Goal: Complete application form

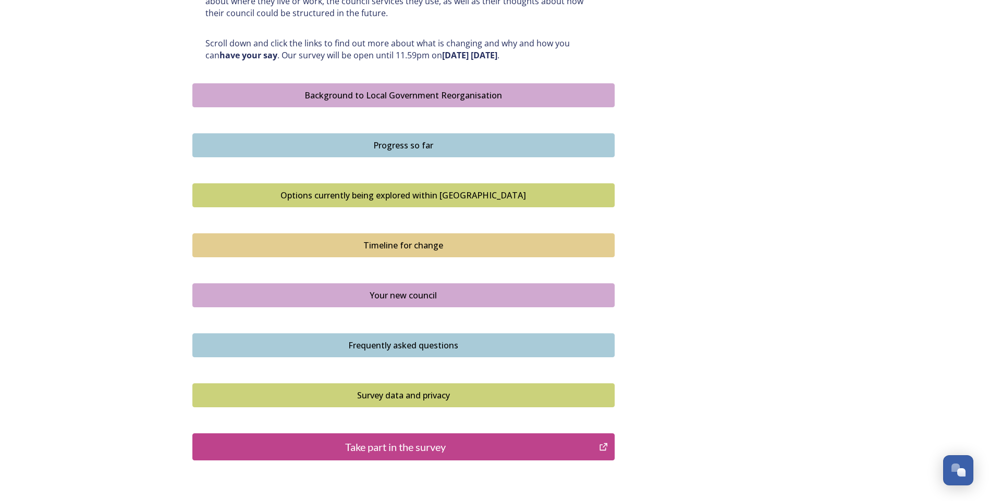
scroll to position [573, 0]
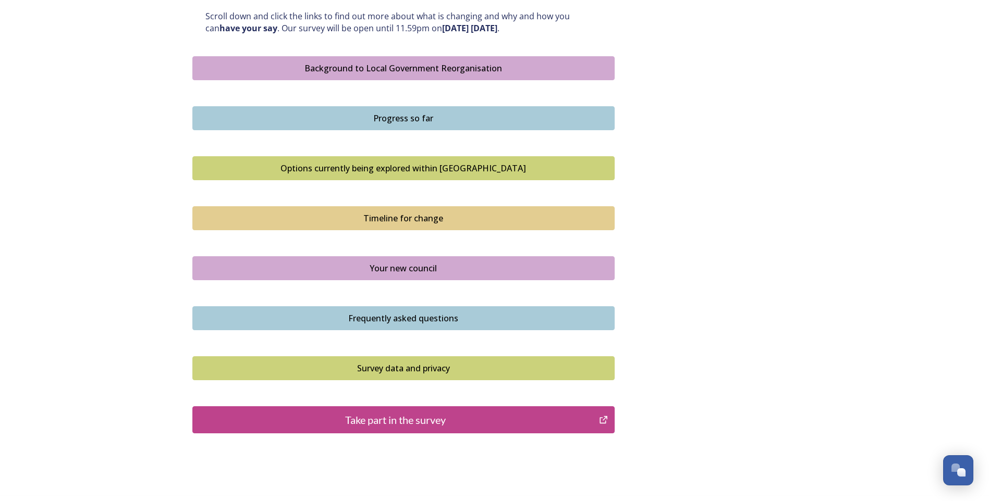
click at [389, 415] on div "Take part in the survey" at bounding box center [396, 420] width 396 height 16
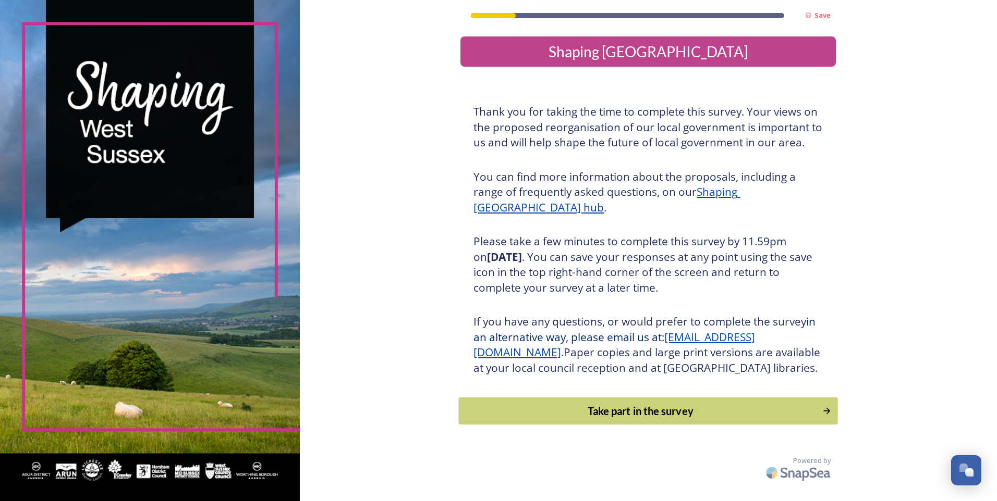
click at [688, 419] on div "Take part in the survey" at bounding box center [640, 411] width 352 height 16
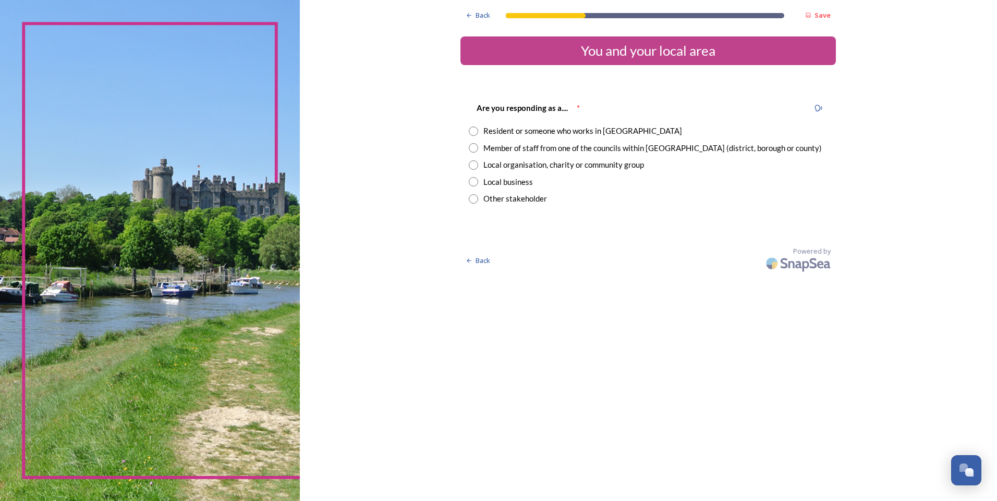
click at [473, 149] on input "radio" at bounding box center [473, 147] width 9 height 9
radio input "true"
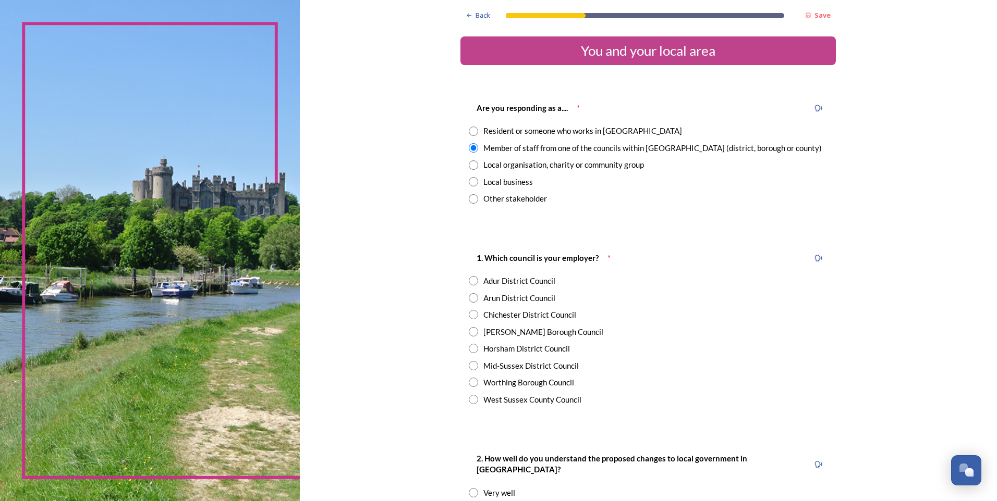
click at [470, 401] on input "radio" at bounding box center [473, 399] width 9 height 9
radio input "true"
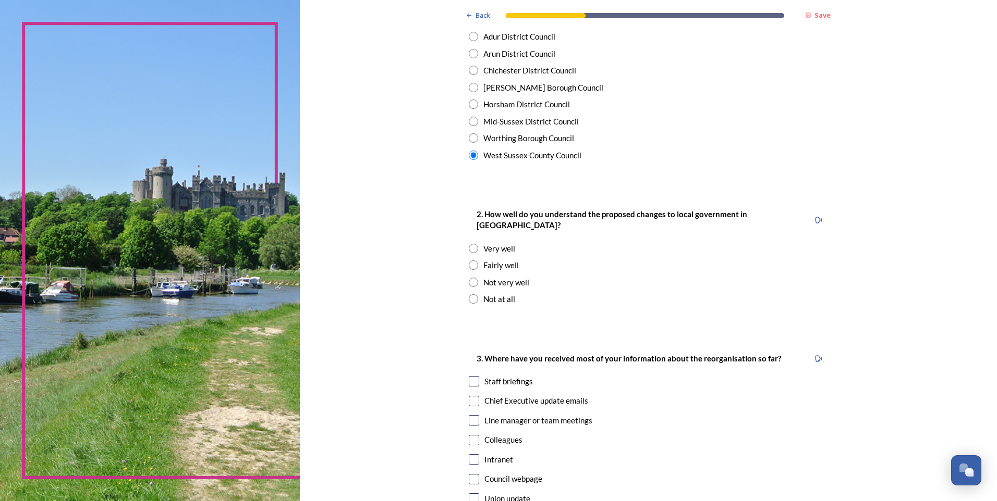
scroll to position [261, 0]
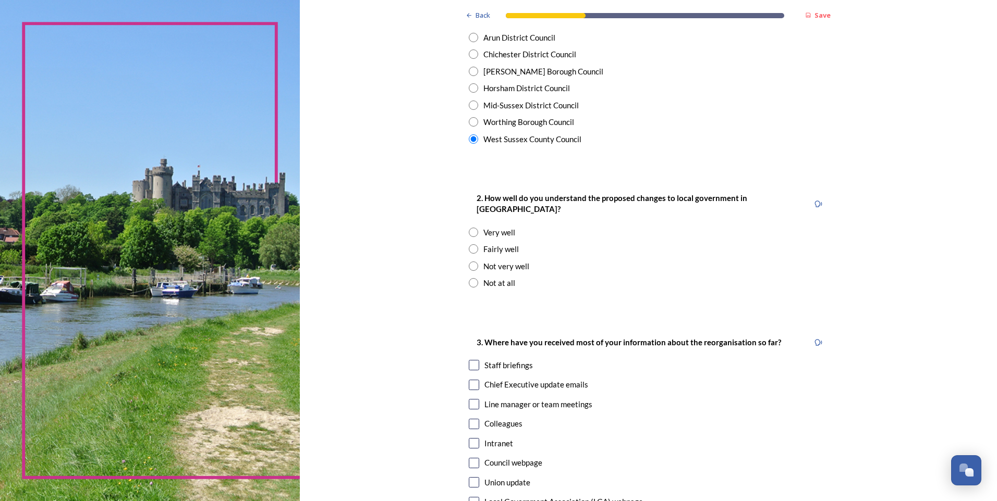
click at [469, 278] on input "radio" at bounding box center [473, 282] width 9 height 9
radio input "true"
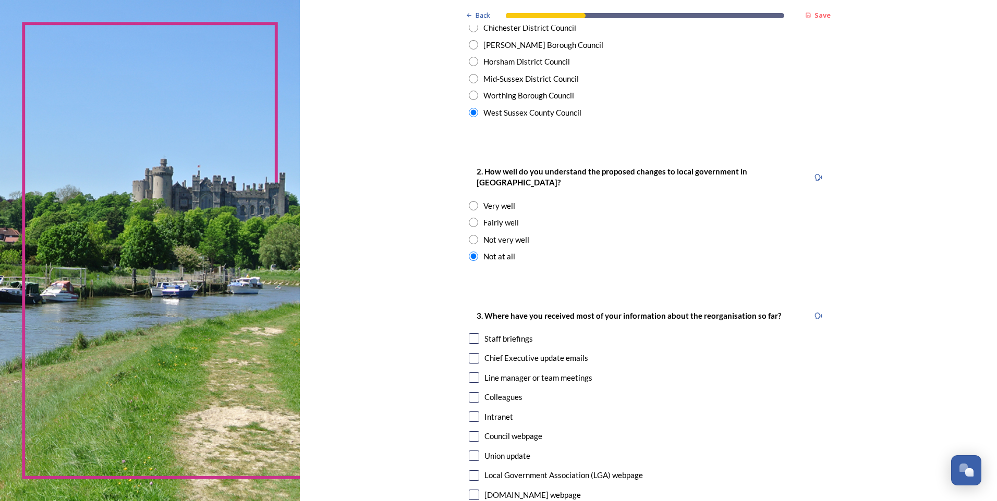
scroll to position [365, 0]
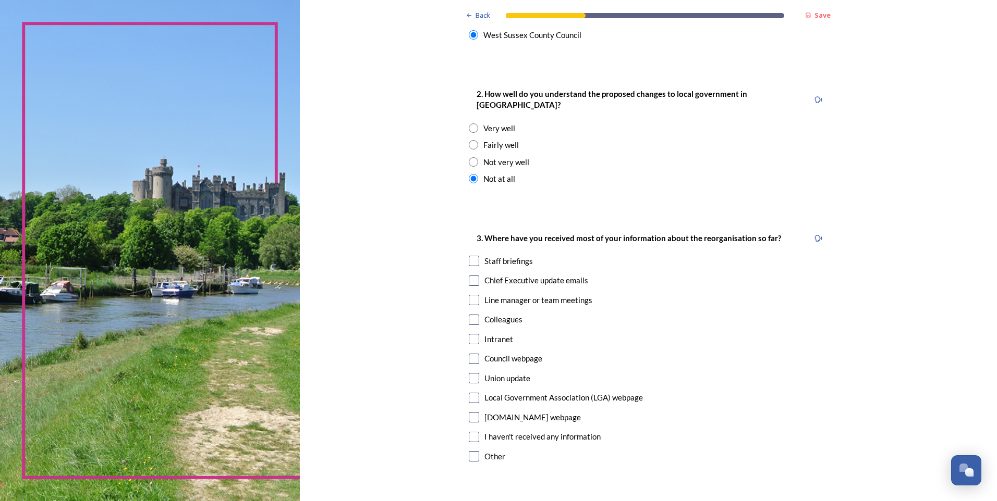
click at [473, 432] on input "checkbox" at bounding box center [474, 437] width 10 height 10
checkbox input "true"
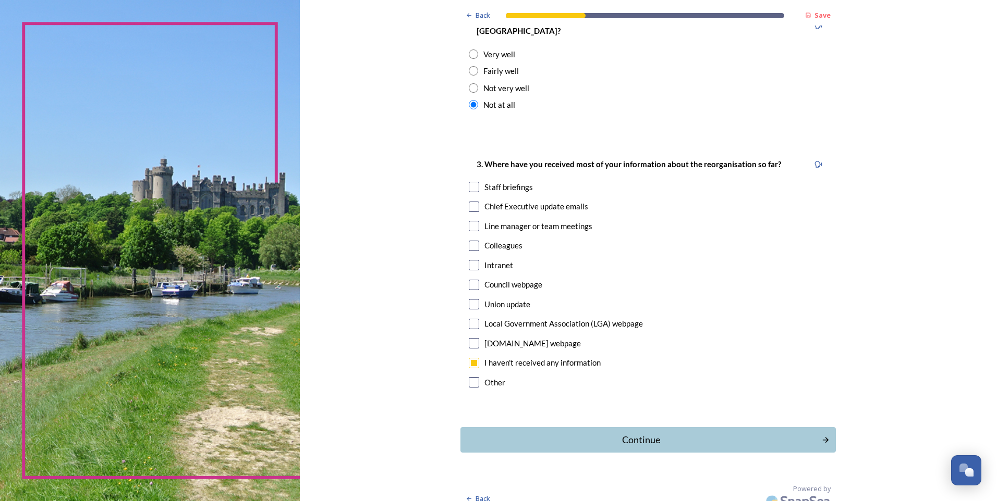
scroll to position [440, 0]
click at [631, 432] on div "Continue" at bounding box center [640, 439] width 353 height 14
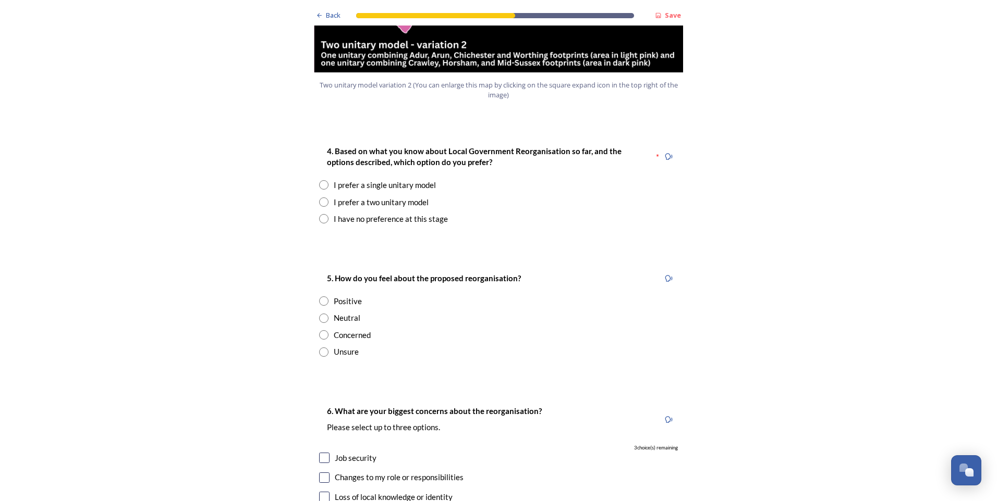
scroll to position [1251, 0]
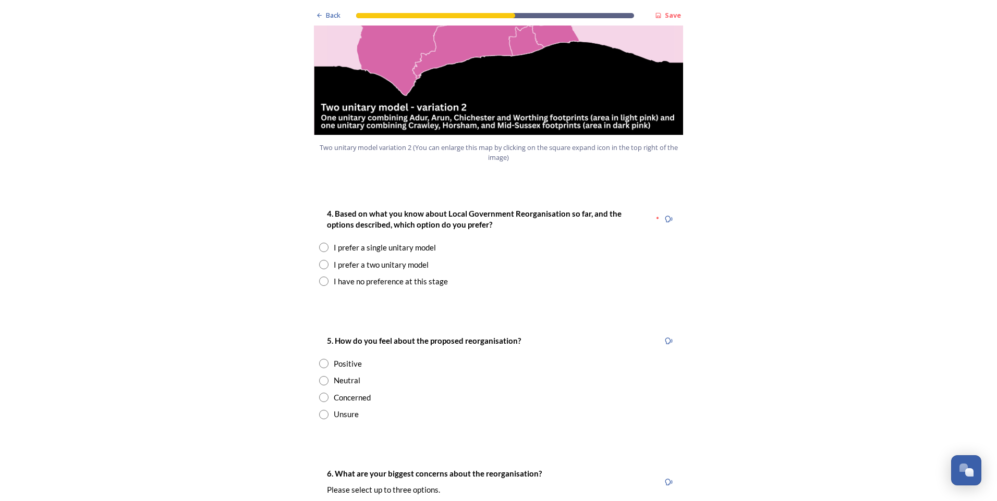
click at [320, 277] on input "radio" at bounding box center [323, 281] width 9 height 9
radio input "true"
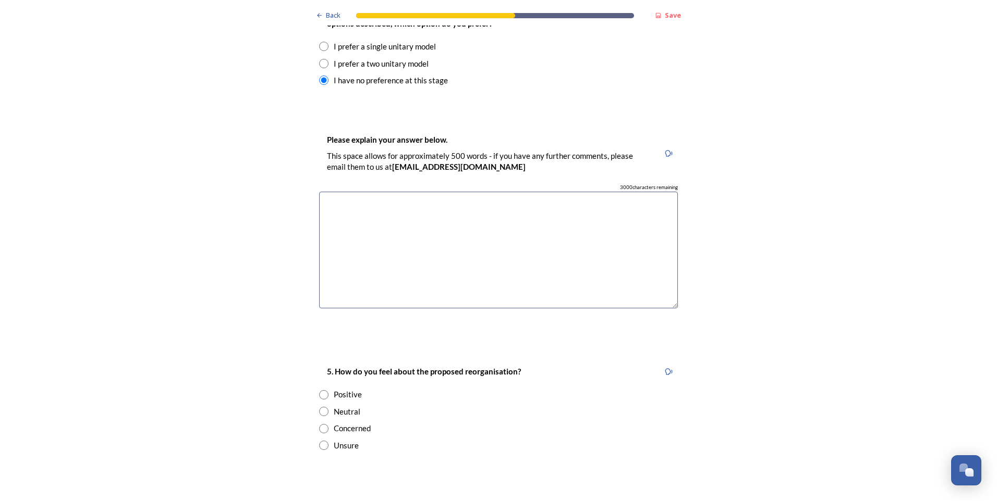
scroll to position [1459, 0]
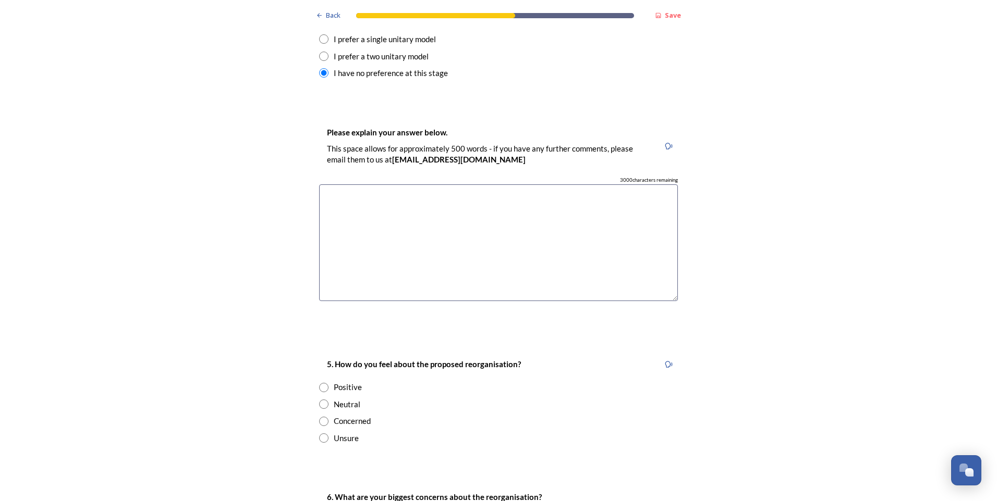
click at [323, 434] on input "radio" at bounding box center [323, 438] width 9 height 9
radio input "true"
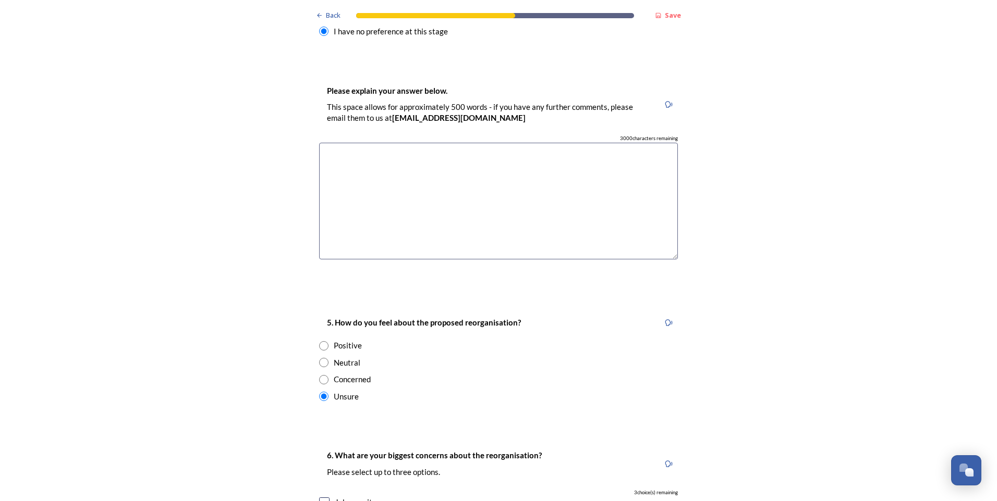
scroll to position [1616, 0]
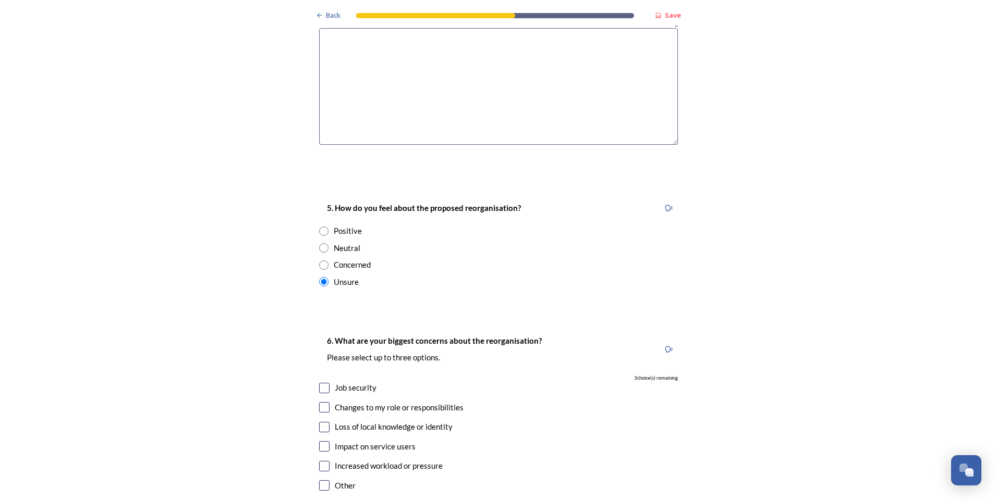
click at [320, 461] on input "checkbox" at bounding box center [324, 466] width 10 height 10
checkbox input "true"
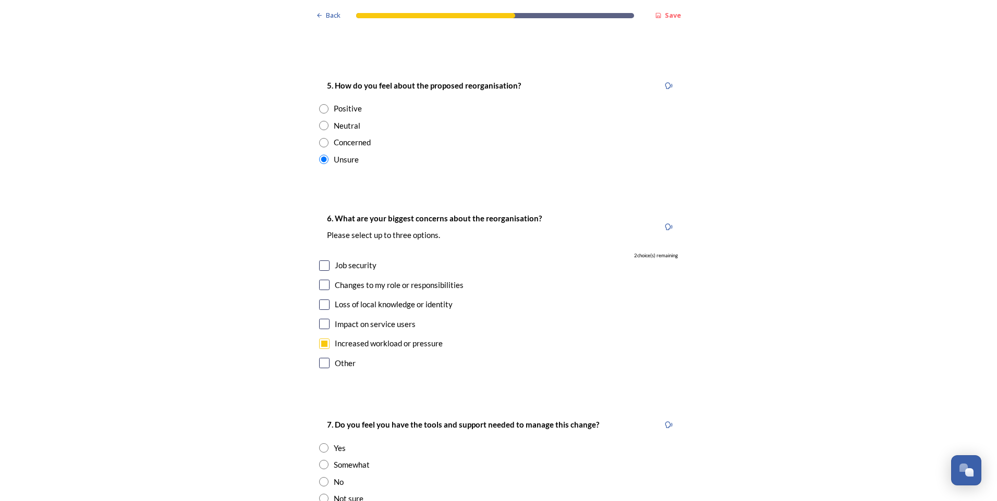
scroll to position [1772, 0]
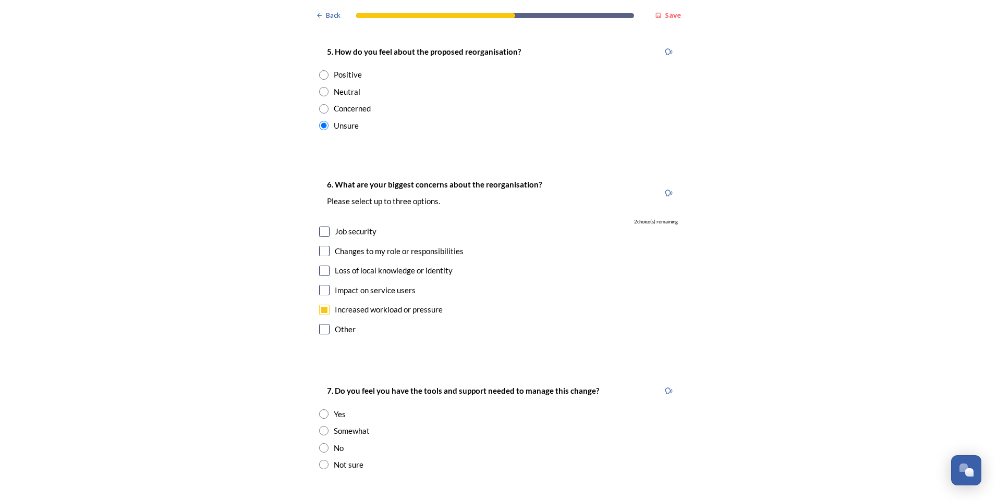
click at [320, 460] on input "radio" at bounding box center [323, 464] width 9 height 9
radio input "true"
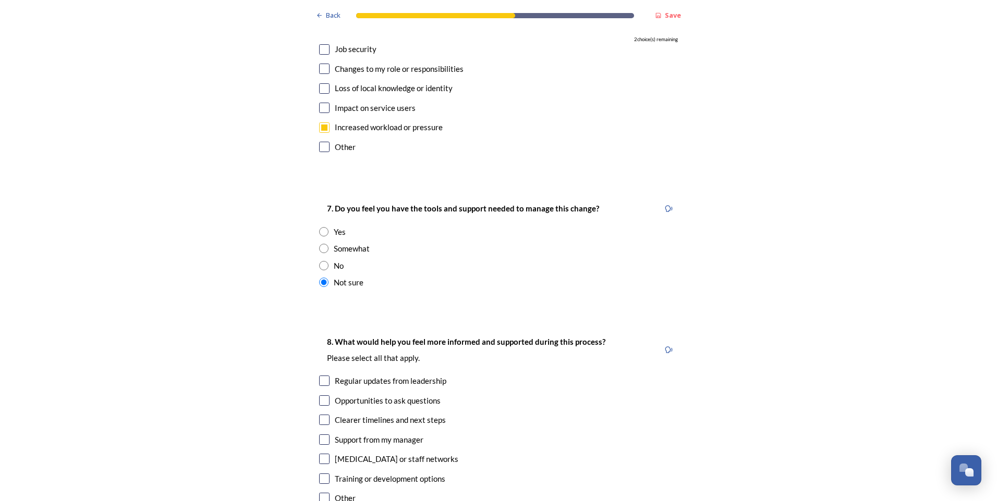
scroll to position [1981, 0]
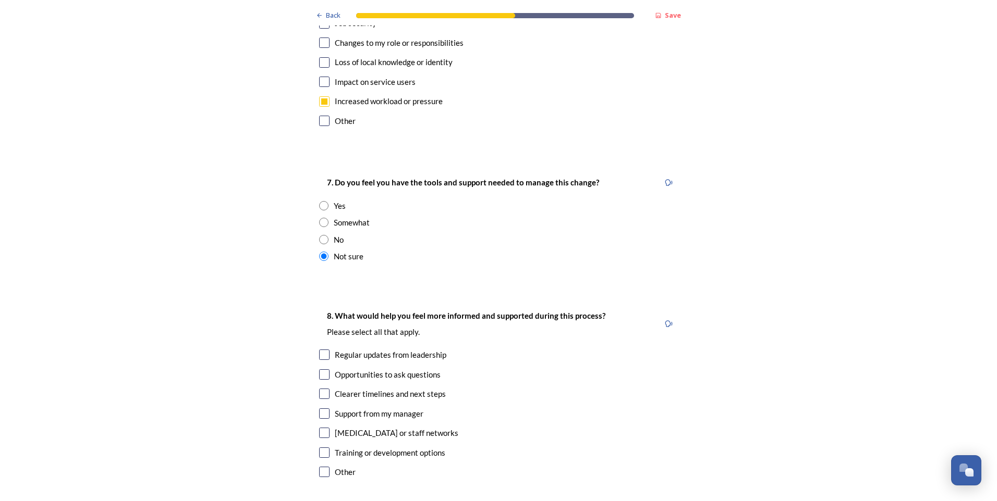
click at [322, 350] on input "checkbox" at bounding box center [324, 355] width 10 height 10
checkbox input "true"
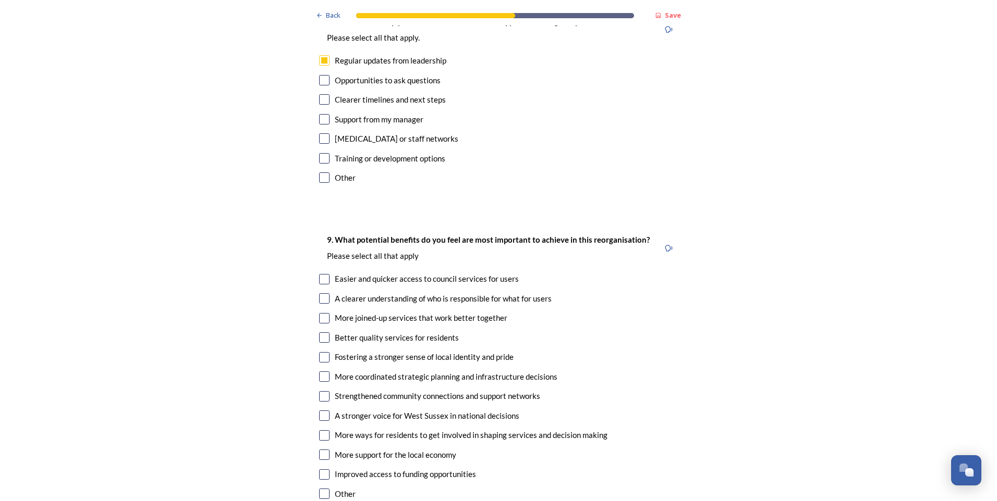
scroll to position [2293, 0]
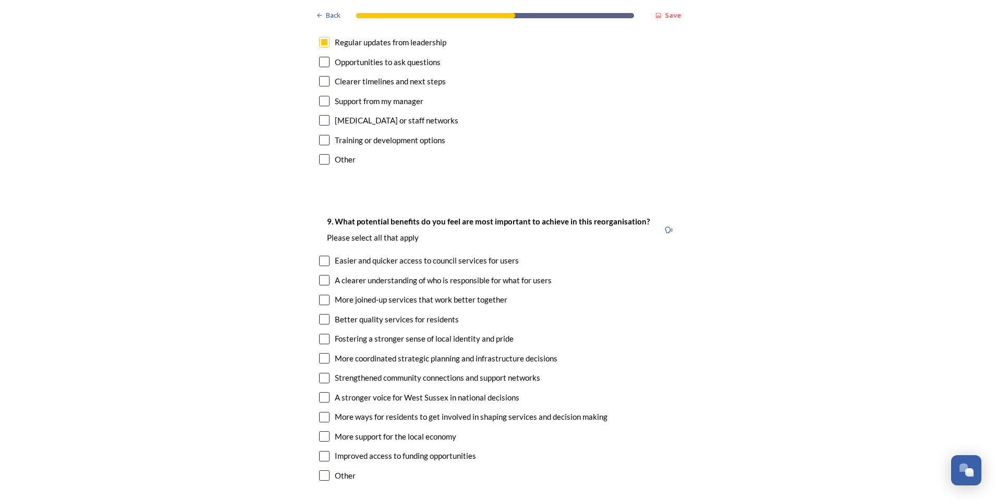
click at [321, 256] on input "checkbox" at bounding box center [324, 261] width 10 height 10
checkbox input "true"
click at [322, 275] on input "checkbox" at bounding box center [324, 280] width 10 height 10
checkbox input "true"
click at [321, 314] on input "checkbox" at bounding box center [324, 319] width 10 height 10
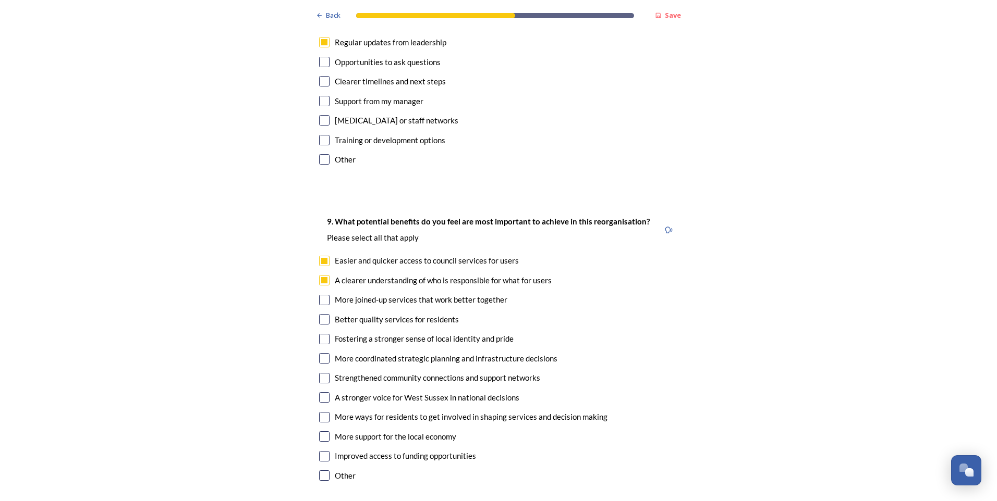
checkbox input "true"
click at [319, 334] on input "checkbox" at bounding box center [324, 339] width 10 height 10
checkbox input "true"
click at [319, 373] on input "checkbox" at bounding box center [324, 378] width 10 height 10
checkbox input "true"
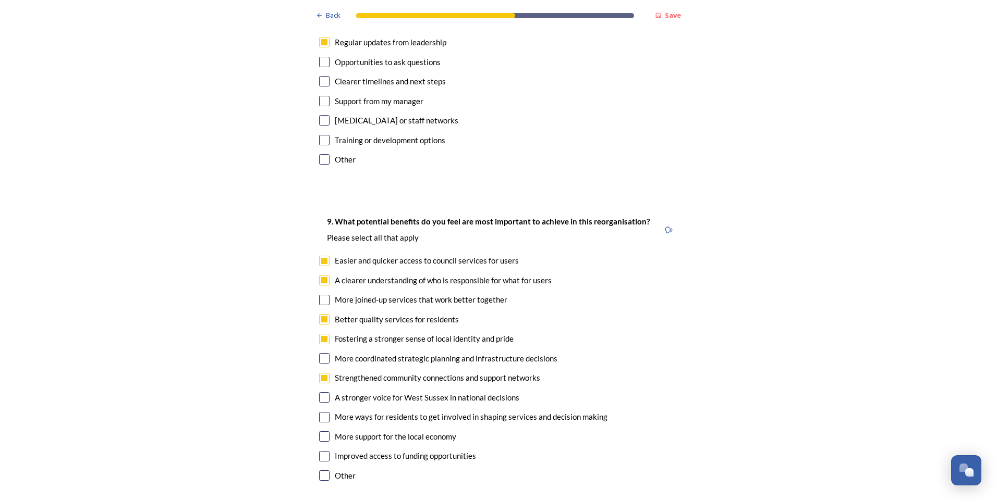
click at [319, 392] on input "checkbox" at bounding box center [324, 397] width 10 height 10
checkbox input "true"
click at [320, 412] on input "checkbox" at bounding box center [324, 417] width 10 height 10
checkbox input "true"
click at [319, 432] on input "checkbox" at bounding box center [324, 437] width 10 height 10
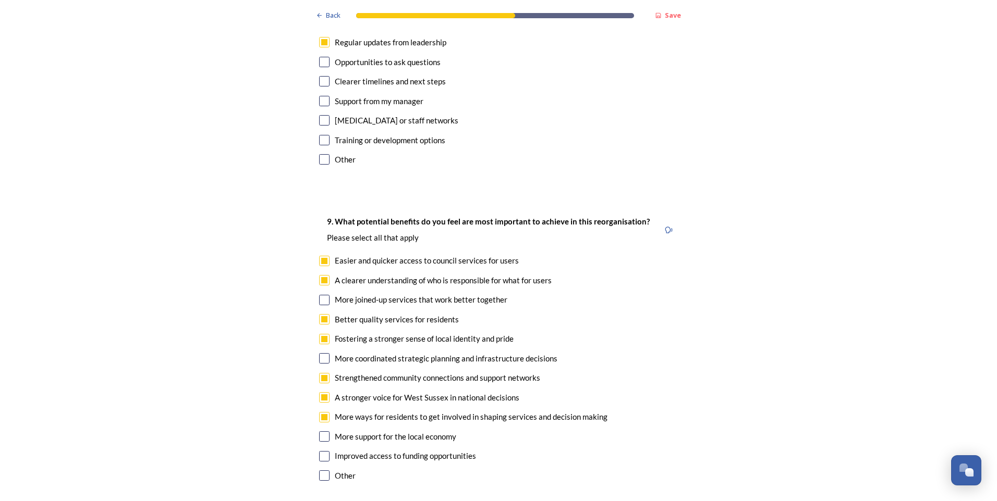
checkbox input "true"
click at [320, 451] on input "checkbox" at bounding box center [324, 456] width 10 height 10
checkbox input "true"
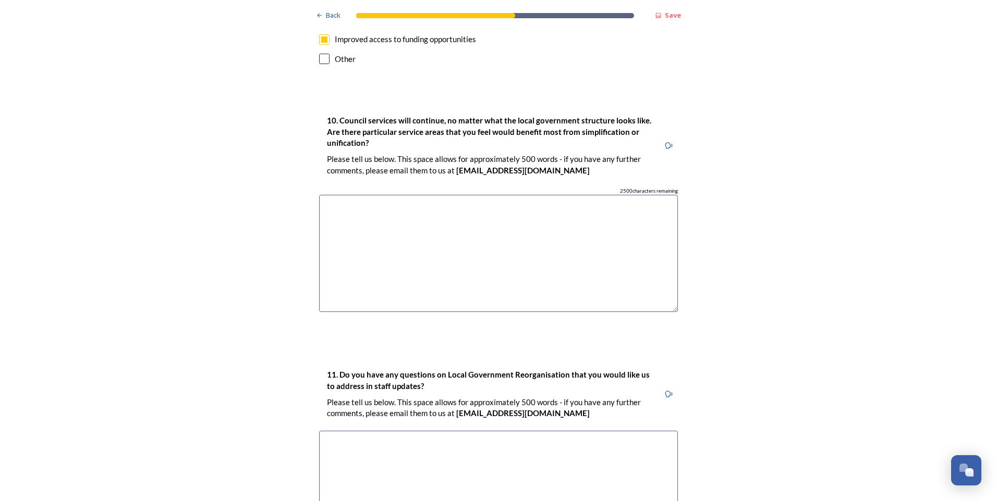
scroll to position [2858, 0]
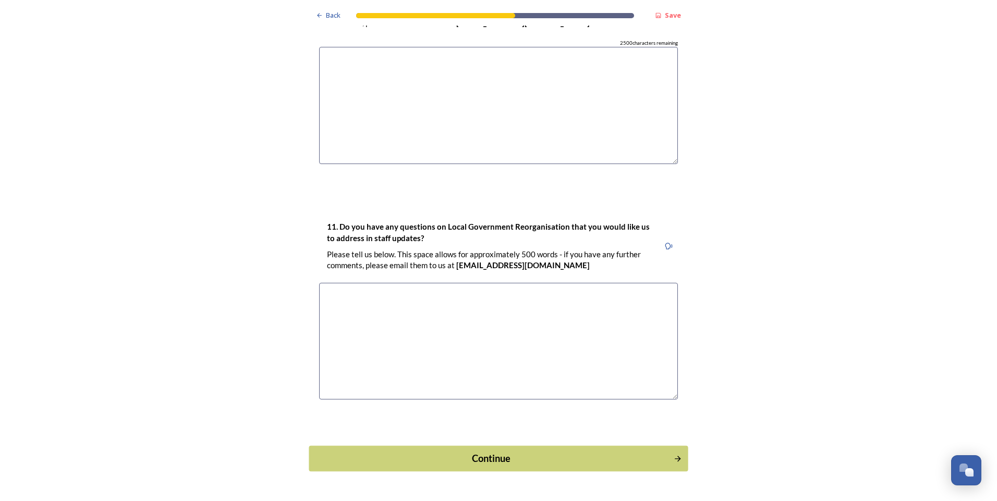
click at [498, 446] on button "Continue" at bounding box center [498, 459] width 379 height 26
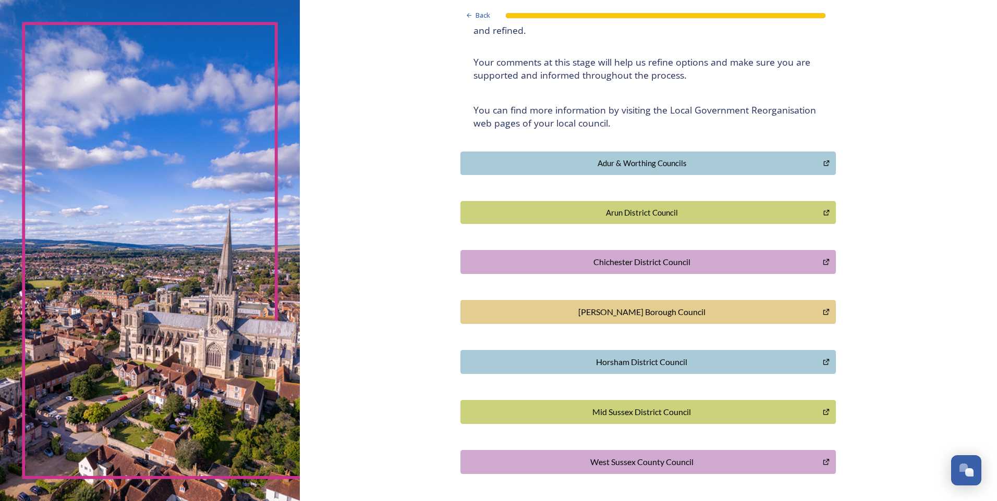
scroll to position [170, 0]
